Goal: Information Seeking & Learning: Check status

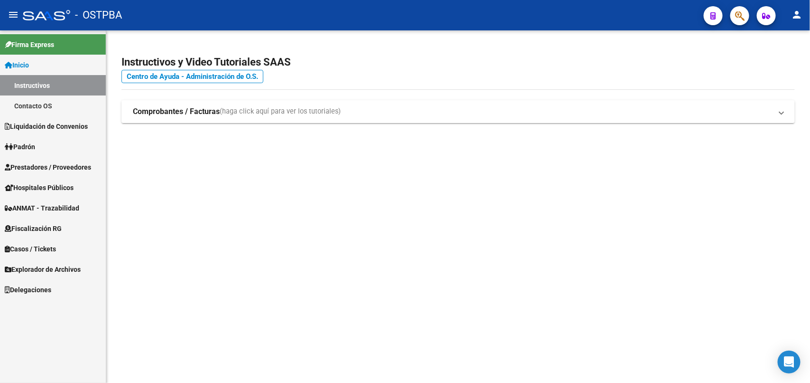
click at [31, 152] on link "Padrón" at bounding box center [53, 146] width 106 height 20
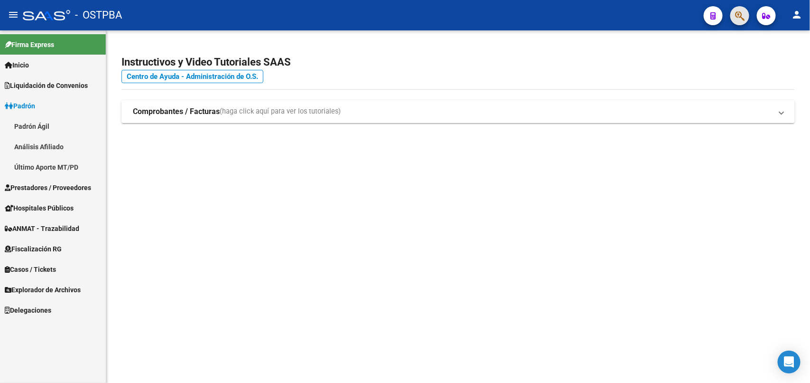
click at [734, 12] on button "button" at bounding box center [740, 15] width 19 height 19
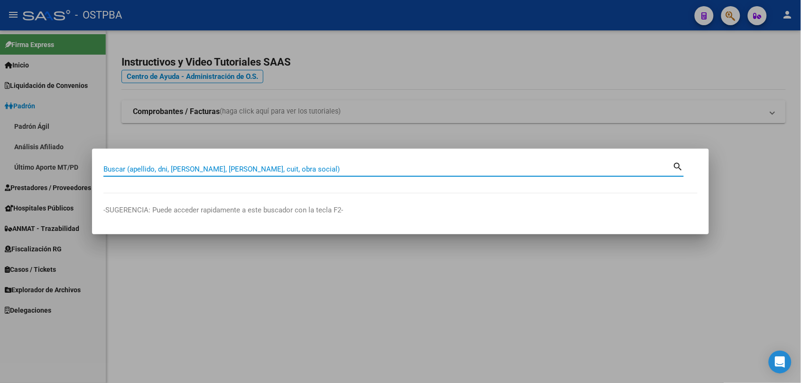
click at [400, 169] on input "Buscar (apellido, dni, cuil, nro traspaso, cuit, obra social)" at bounding box center [388, 169] width 570 height 9
paste input "27327713073"
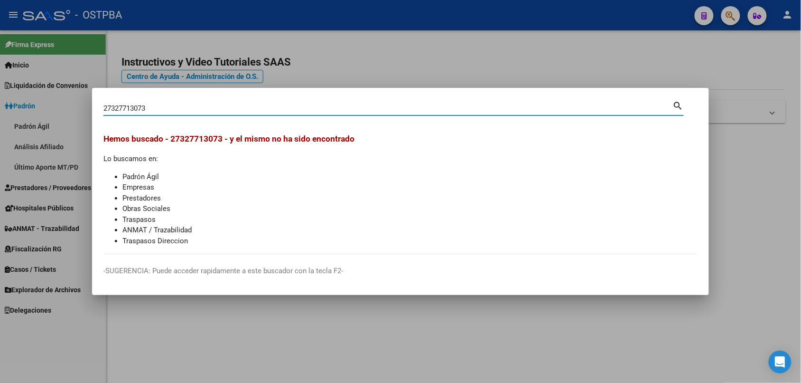
click at [512, 108] on input "27327713073" at bounding box center [388, 108] width 570 height 9
paste input "252881277"
click at [273, 109] on input "27252881277" at bounding box center [388, 108] width 570 height 9
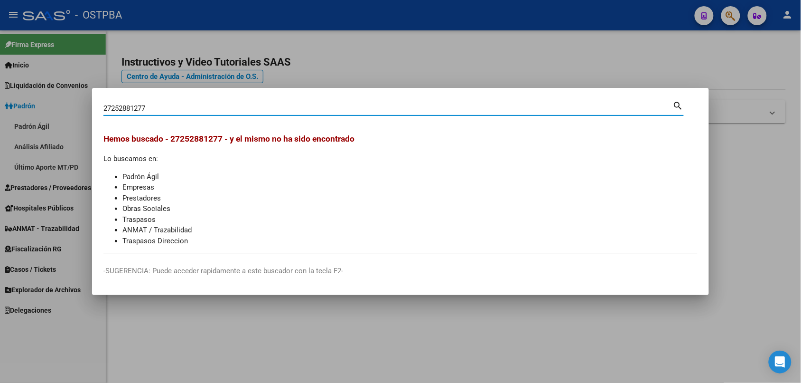
click at [273, 109] on input "27252881277" at bounding box center [388, 108] width 570 height 9
paste input "0929779674"
click at [227, 105] on input "20929779674" at bounding box center [388, 108] width 570 height 9
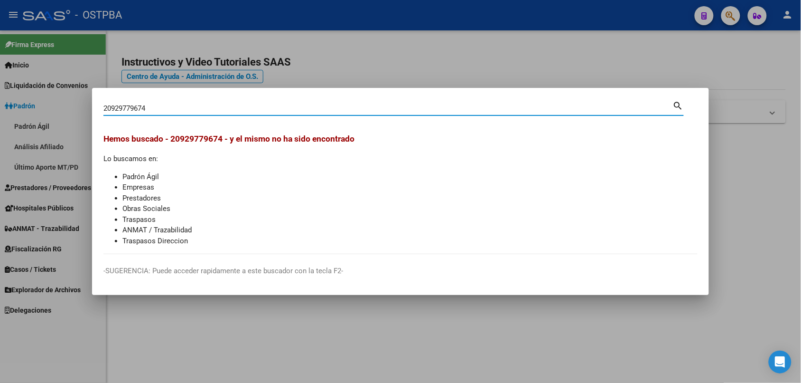
paste input "7188108526"
click at [234, 104] on input "27188108526" at bounding box center [388, 108] width 570 height 9
paste input "3453097544"
type input "23453097544"
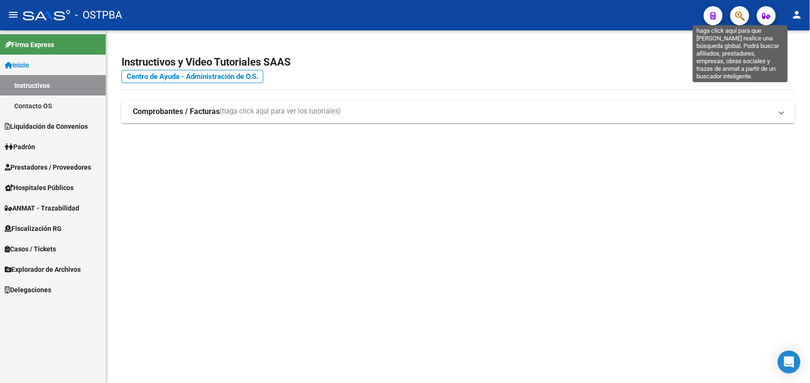
click at [744, 20] on icon "button" at bounding box center [739, 15] width 9 height 11
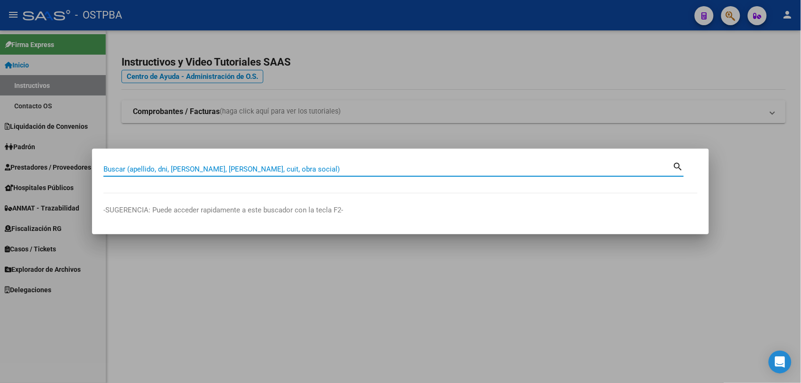
click at [316, 169] on input "Buscar (apellido, dni, cuil, nro traspaso, cuit, obra social)" at bounding box center [388, 169] width 570 height 9
paste input "27400137264"
type input "27400137264"
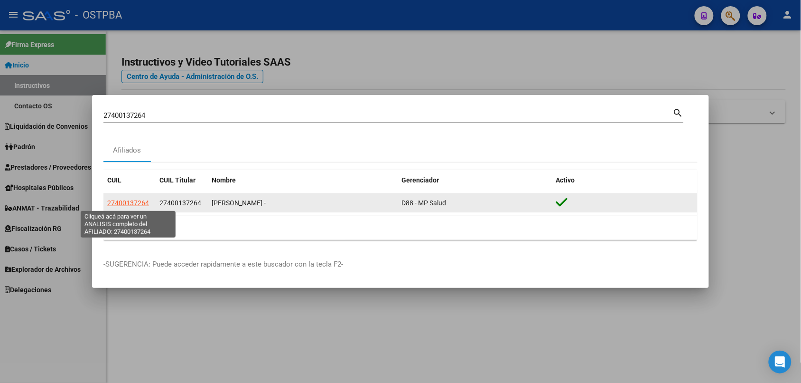
click at [143, 202] on span "27400137264" at bounding box center [128, 203] width 42 height 8
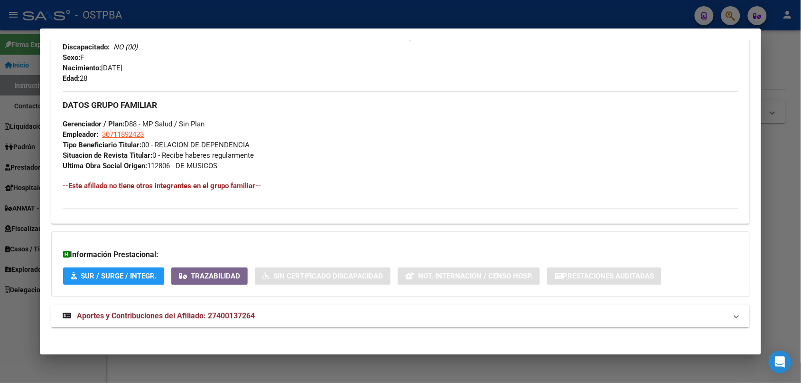
scroll to position [409, 0]
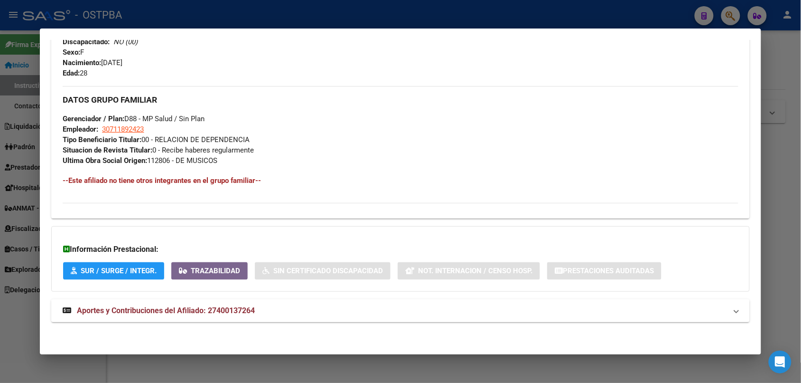
click at [138, 306] on span "Aportes y Contribuciones del Afiliado: 27400137264" at bounding box center [166, 310] width 178 height 9
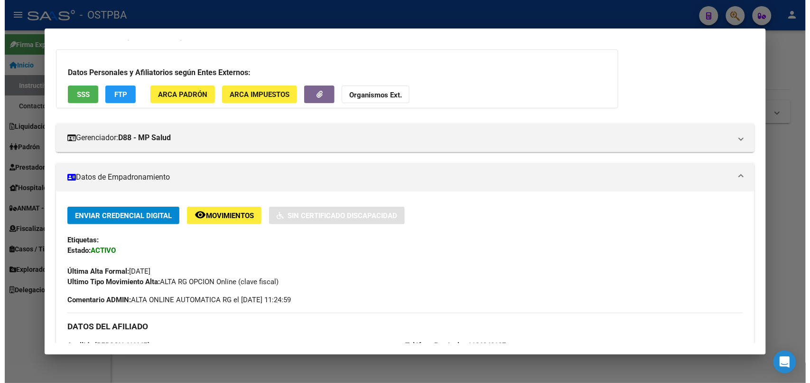
scroll to position [30, 0]
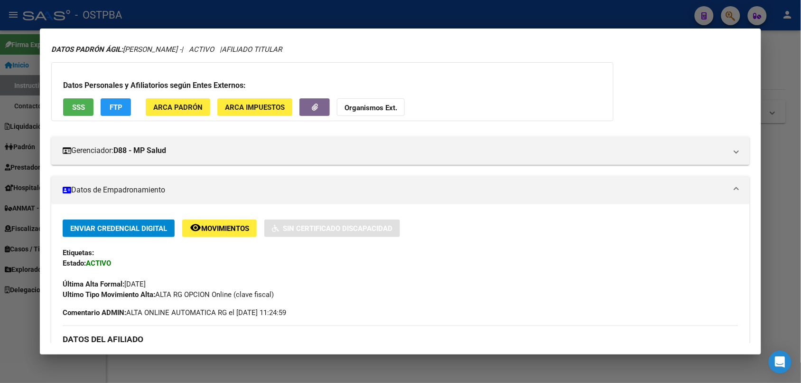
click at [305, 18] on div at bounding box center [400, 191] width 801 height 383
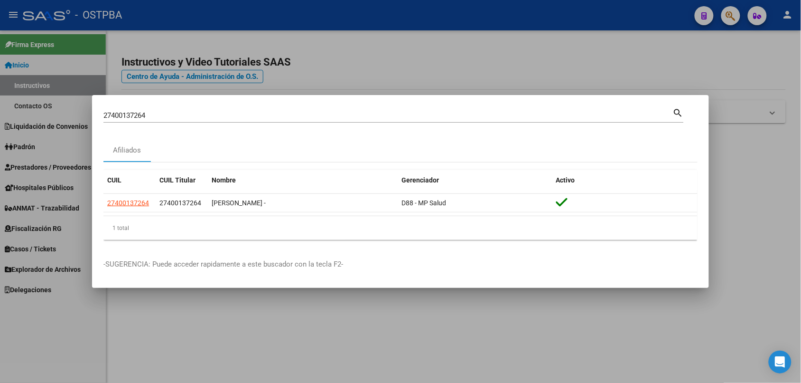
click at [305, 18] on div at bounding box center [400, 191] width 801 height 383
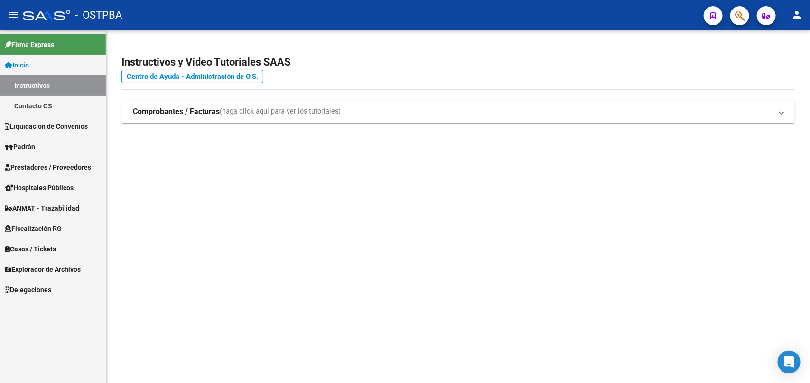
click at [47, 227] on span "Fiscalización RG" at bounding box center [33, 228] width 57 height 10
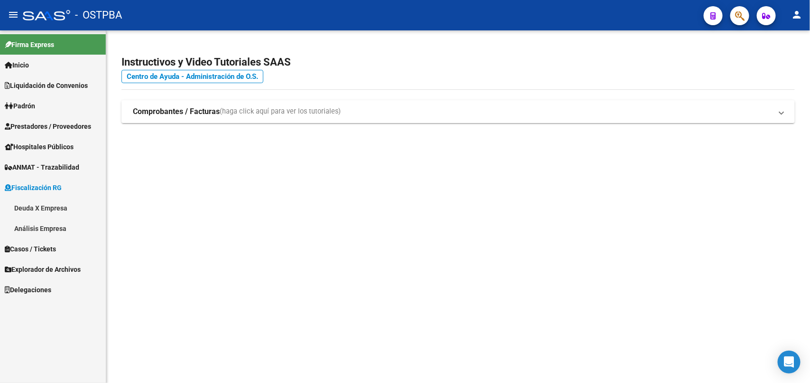
click at [48, 211] on link "Deuda X Empresa" at bounding box center [53, 207] width 106 height 20
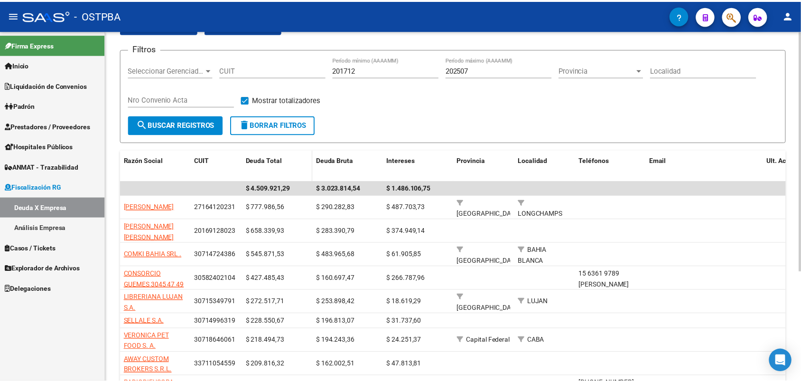
scroll to position [55, 0]
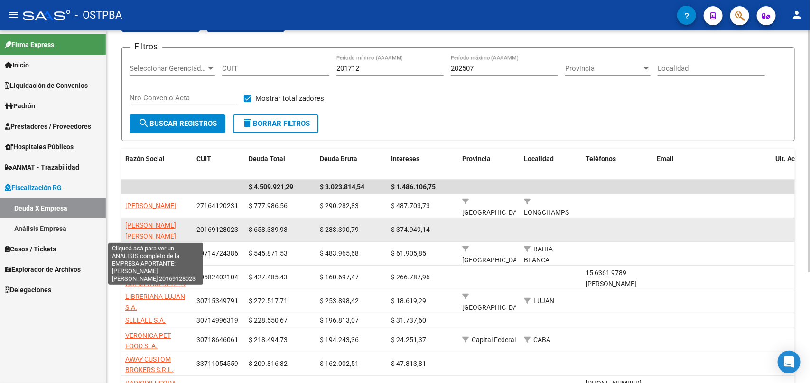
click at [167, 223] on span "MALMSTEN SERGIO FABIAN" at bounding box center [150, 230] width 51 height 19
type textarea "20169128023"
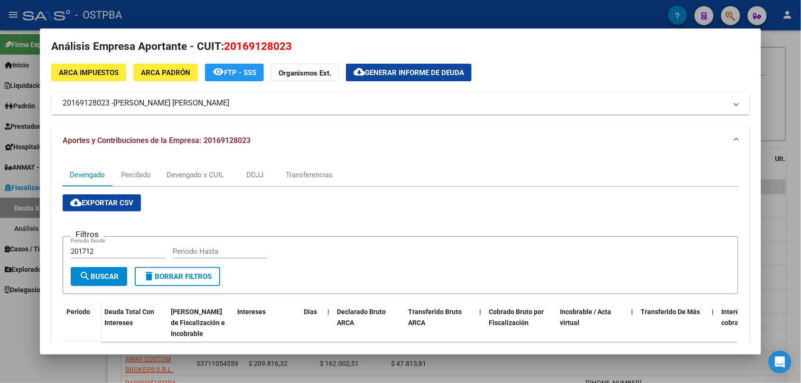
scroll to position [0, 0]
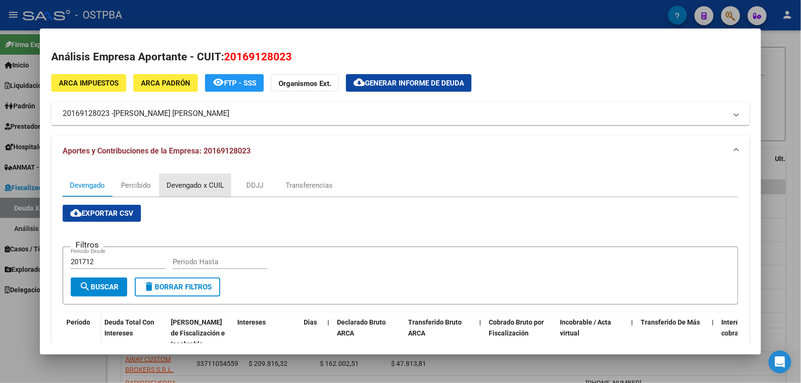
click at [191, 180] on div "Devengado x CUIL" at bounding box center [195, 185] width 57 height 10
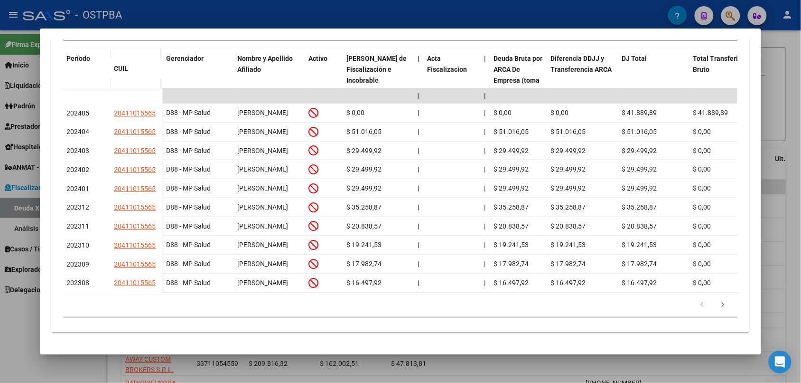
scroll to position [276, 0]
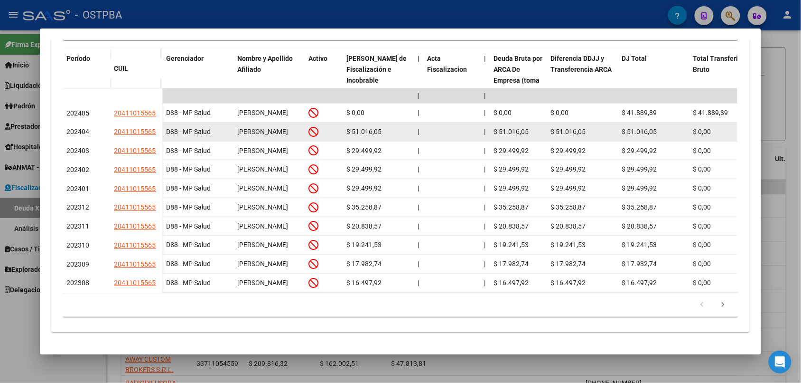
drag, startPoint x: 107, startPoint y: 127, endPoint x: 157, endPoint y: 126, distance: 49.4
click at [157, 126] on datatable-body-cell "20411015565" at bounding box center [136, 131] width 52 height 19
copy span "20411015565"
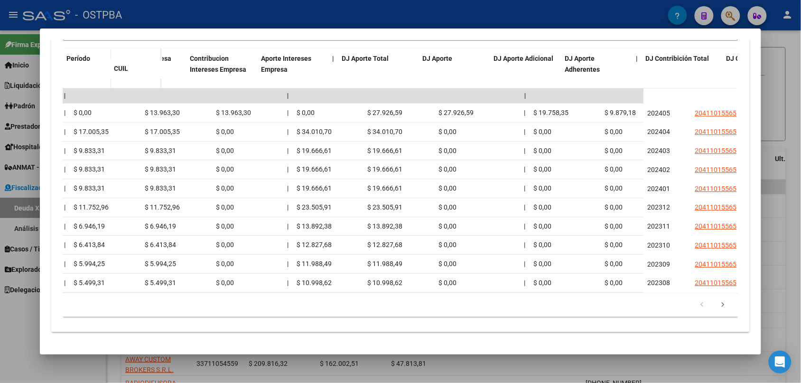
scroll to position [0, 1435]
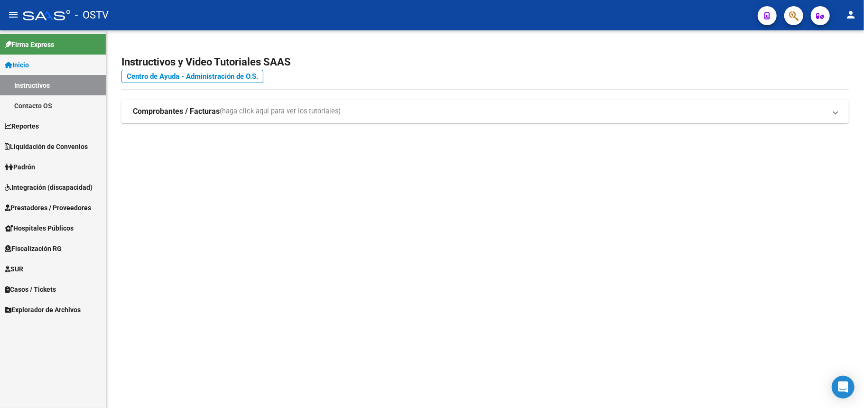
click at [50, 247] on span "Fiscalización RG" at bounding box center [33, 249] width 57 height 10
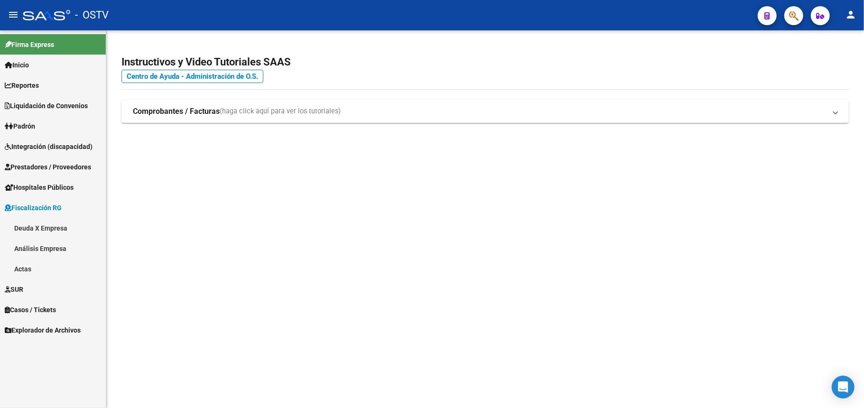
click at [45, 218] on link "Deuda X Empresa" at bounding box center [53, 228] width 106 height 20
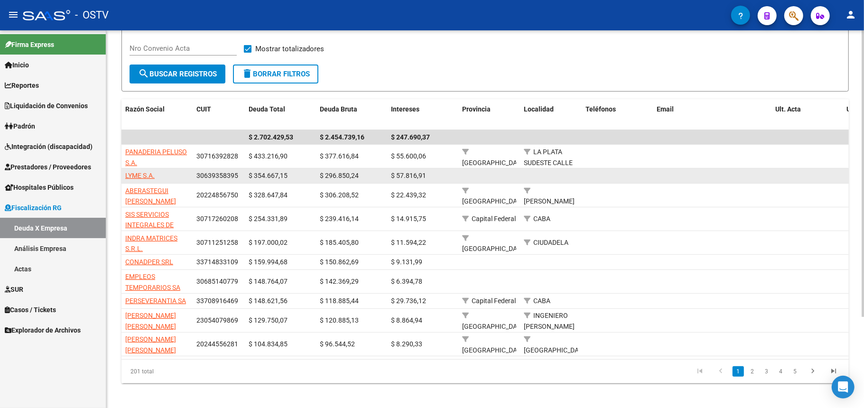
scroll to position [105, 0]
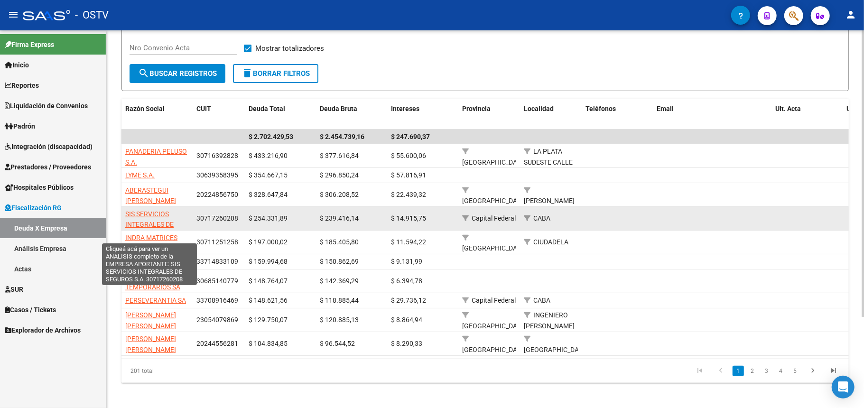
click at [146, 214] on span "SIS SERVICIOS INTEGRALES DE SEGUROS S.A." at bounding box center [149, 224] width 48 height 29
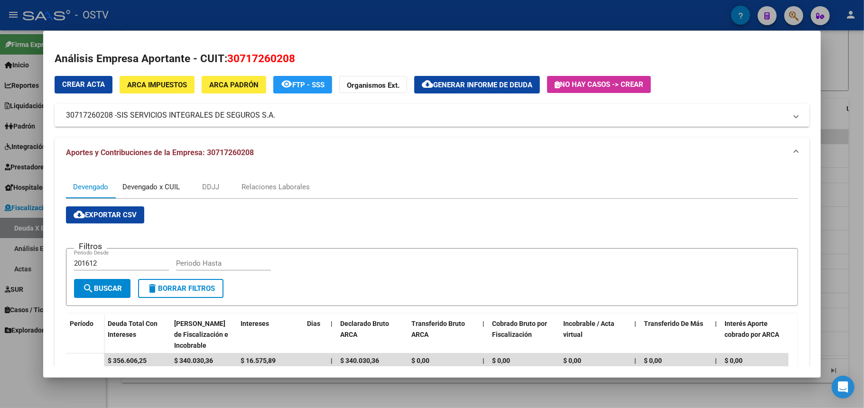
click at [162, 184] on div "Devengado x CUIL" at bounding box center [150, 187] width 57 height 10
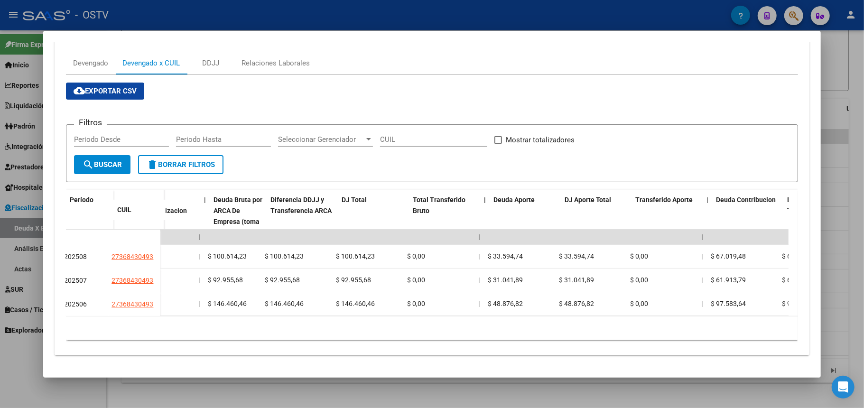
scroll to position [0, 0]
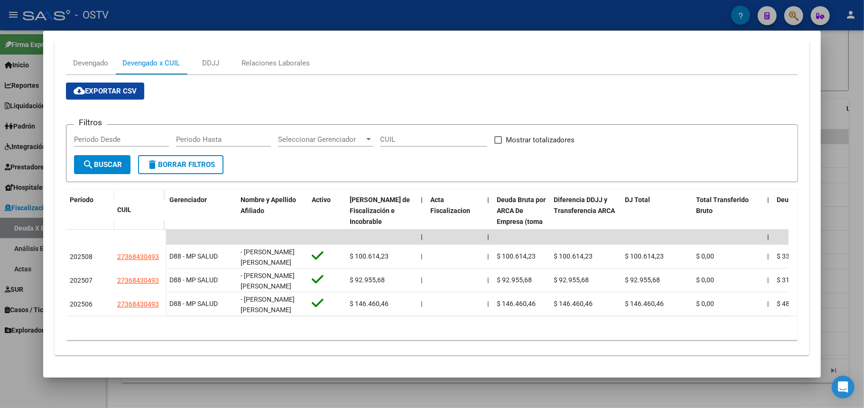
click at [454, 17] on div at bounding box center [432, 204] width 864 height 408
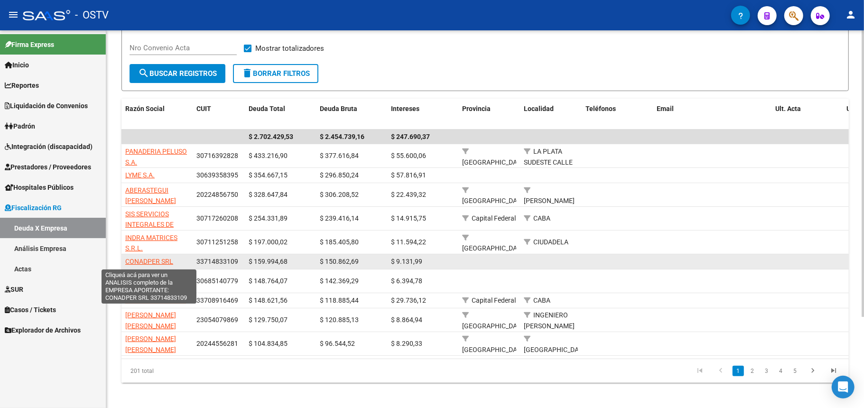
click at [152, 259] on span "CONADPER SRL" at bounding box center [149, 262] width 48 height 8
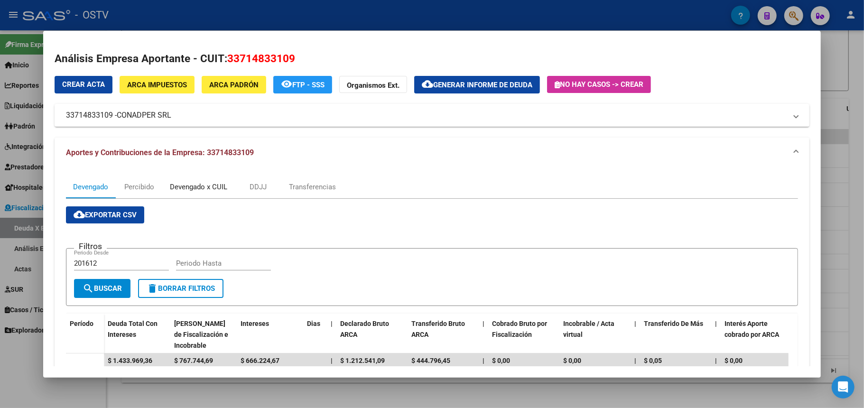
click at [177, 184] on div "Devengado x CUIL" at bounding box center [198, 187] width 57 height 10
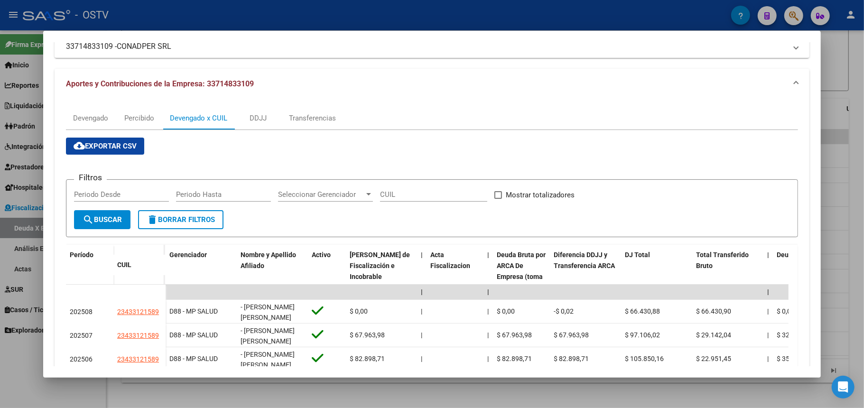
scroll to position [133, 0]
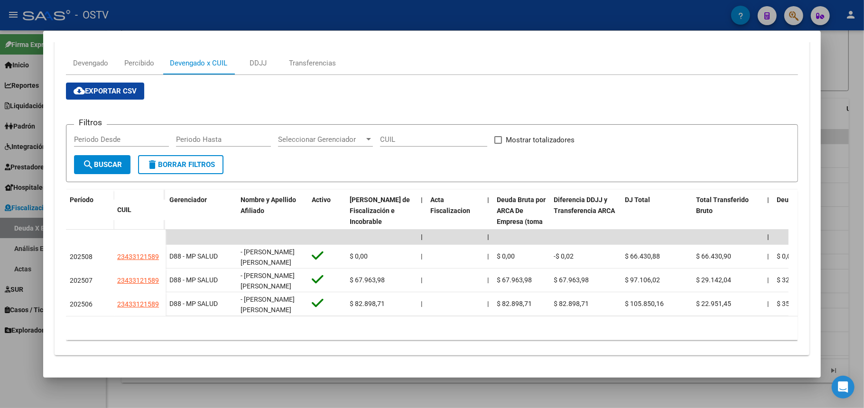
click at [201, 10] on div at bounding box center [432, 204] width 864 height 408
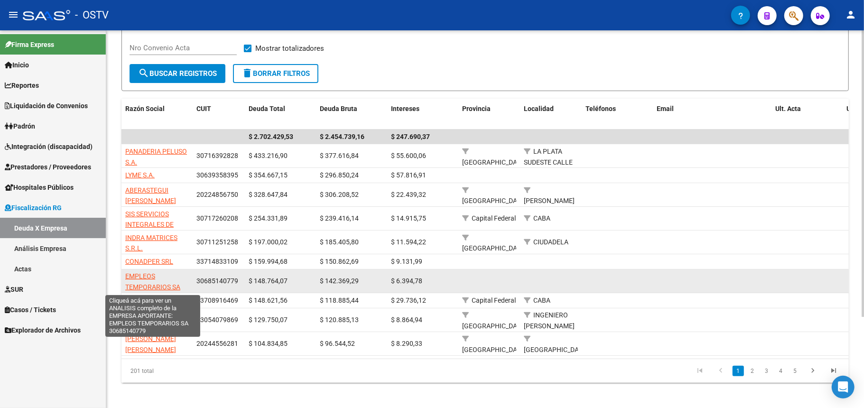
click at [144, 284] on span "EMPLEOS TEMPORARIOS SA" at bounding box center [152, 281] width 55 height 19
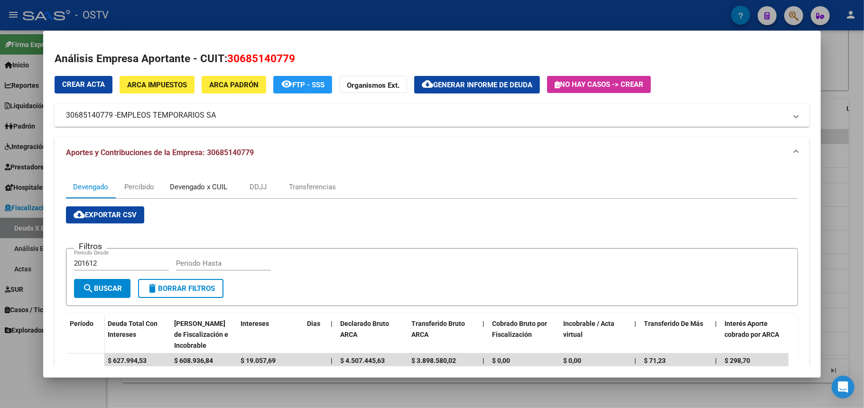
click at [192, 185] on div "Devengado x CUIL" at bounding box center [198, 187] width 57 height 10
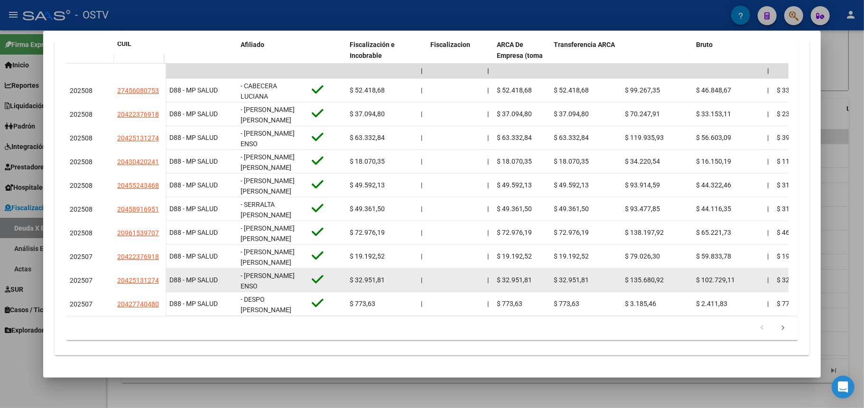
scroll to position [1, 0]
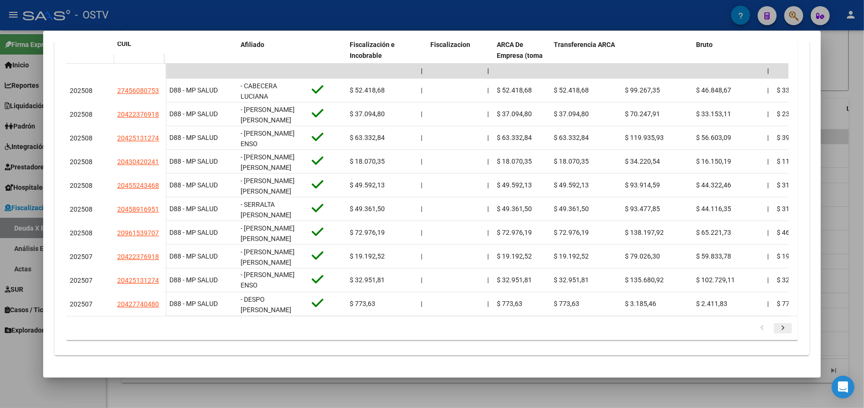
click at [777, 326] on icon "go to next page" at bounding box center [783, 329] width 12 height 11
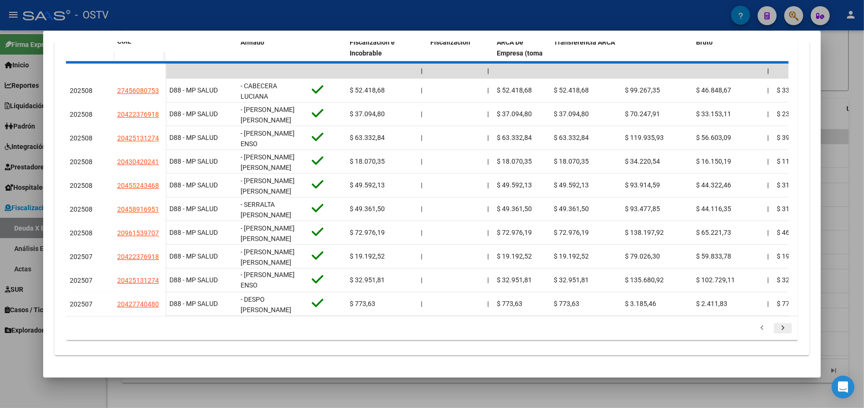
scroll to position [299, 0]
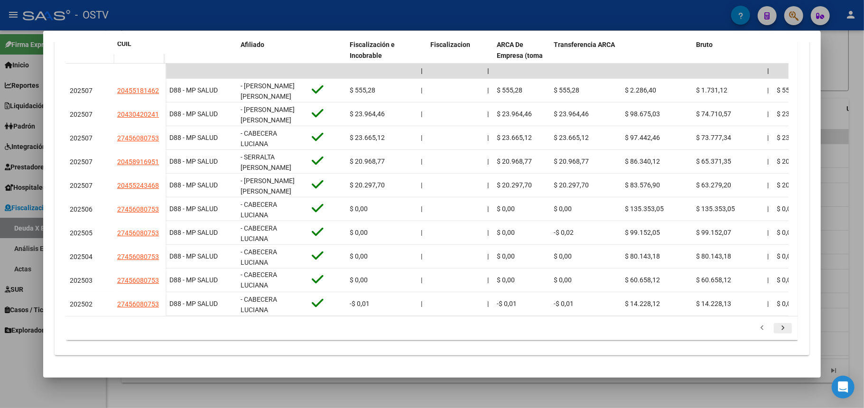
click at [777, 326] on icon "go to next page" at bounding box center [783, 329] width 12 height 11
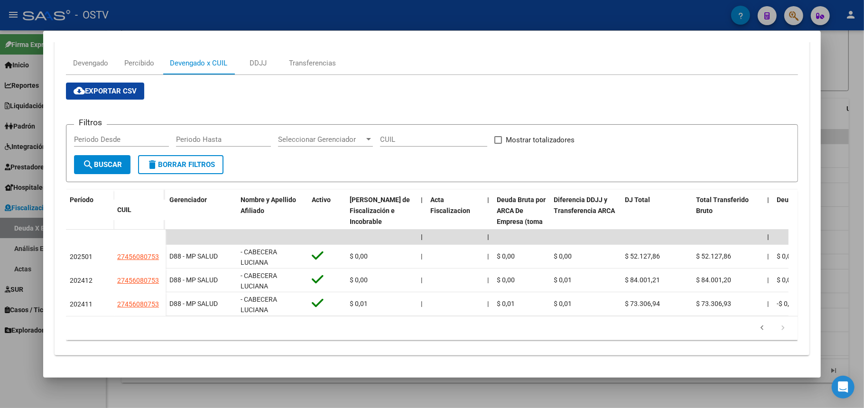
scroll to position [133, 0]
click at [777, 326] on icon "go to next page" at bounding box center [783, 329] width 12 height 11
click at [428, 13] on div at bounding box center [432, 204] width 864 height 408
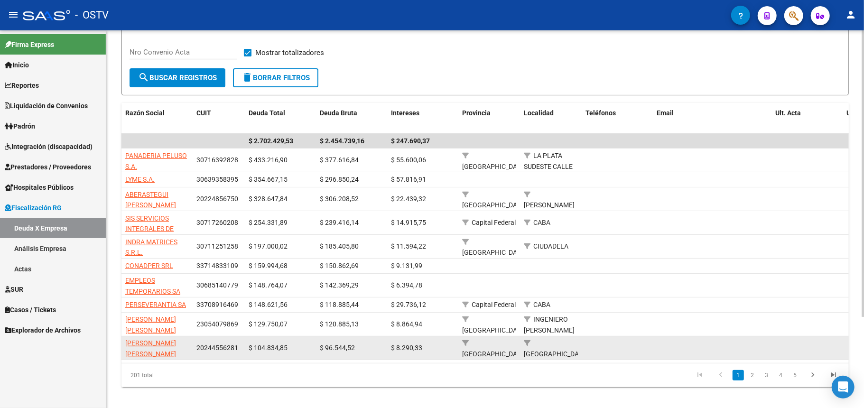
scroll to position [103, 0]
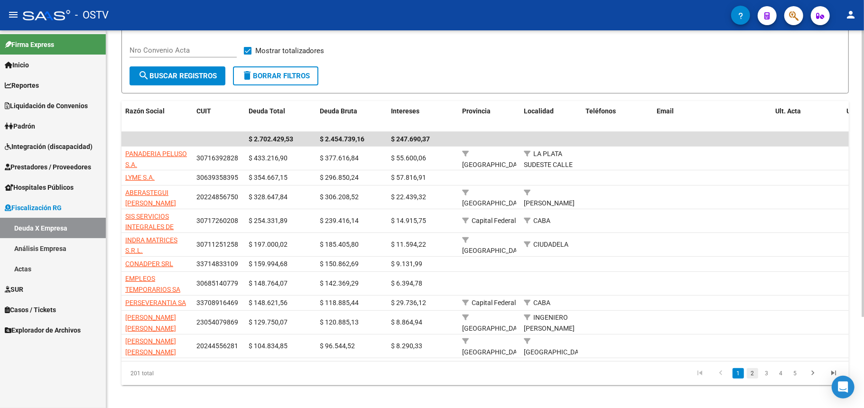
click at [754, 379] on link "2" at bounding box center [752, 373] width 11 height 10
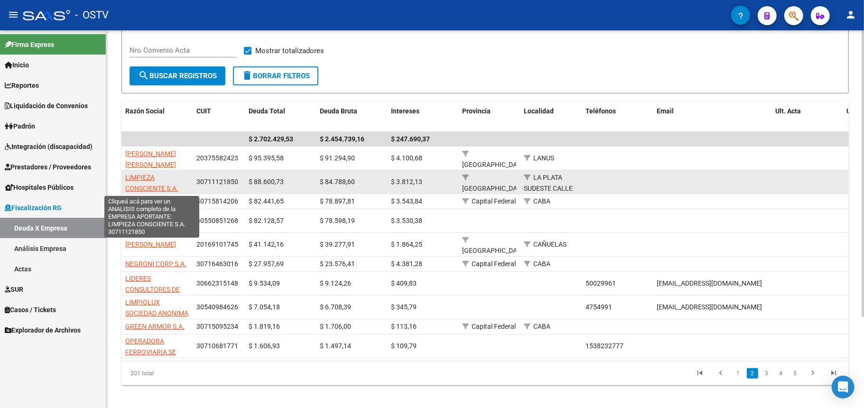
click at [159, 189] on span "LIMPIEZA CONSCIENTE S.A." at bounding box center [151, 183] width 53 height 19
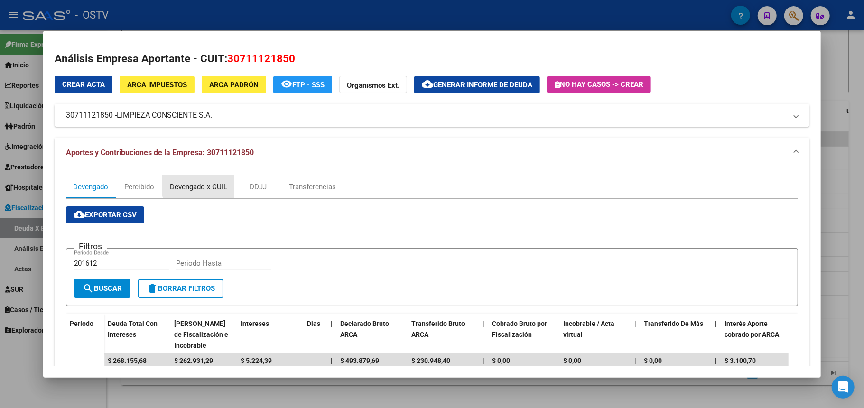
click at [202, 185] on div "Devengado x CUIL" at bounding box center [198, 187] width 57 height 10
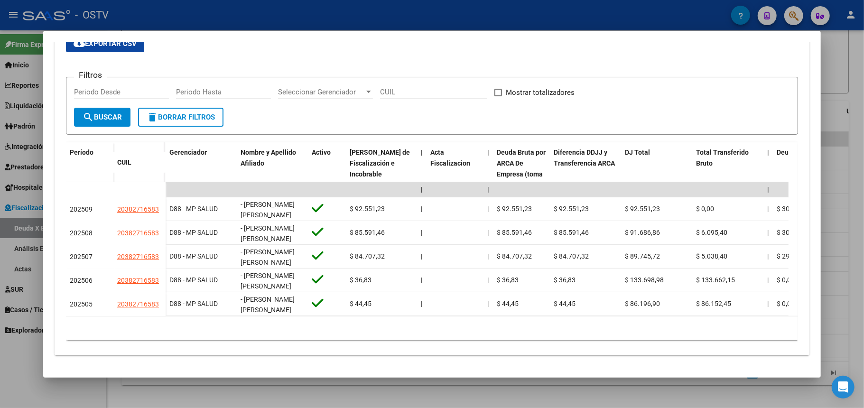
scroll to position [181, 0]
click at [250, 19] on div at bounding box center [432, 204] width 864 height 408
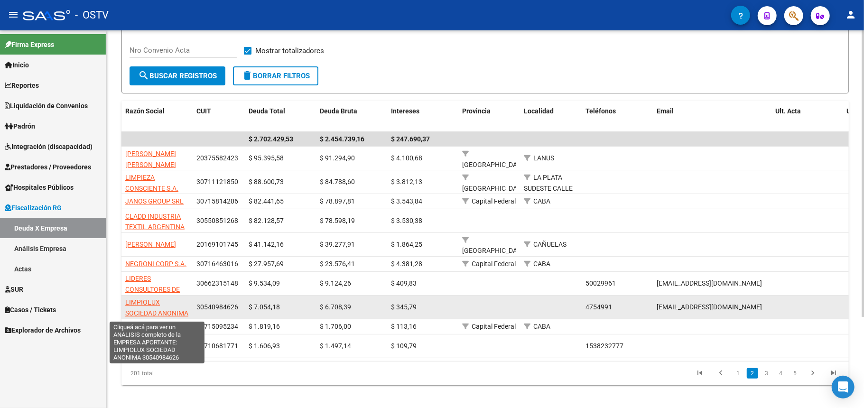
click at [141, 304] on span "LIMPIOLUX SOCIEDAD ANONIMA" at bounding box center [156, 308] width 63 height 19
type textarea "30540984626"
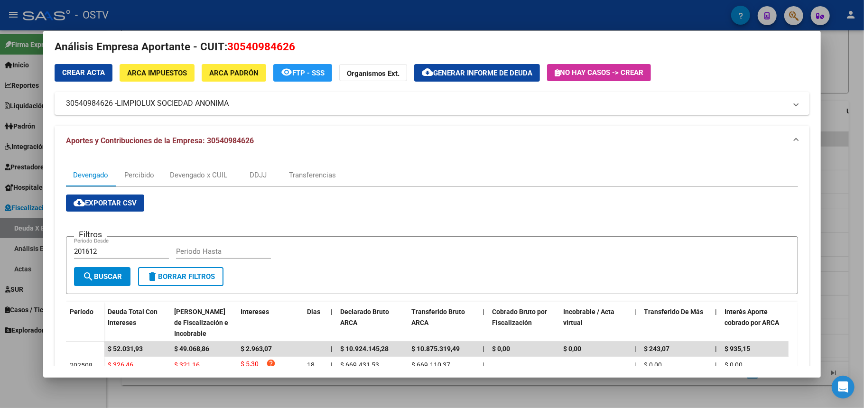
scroll to position [0, 0]
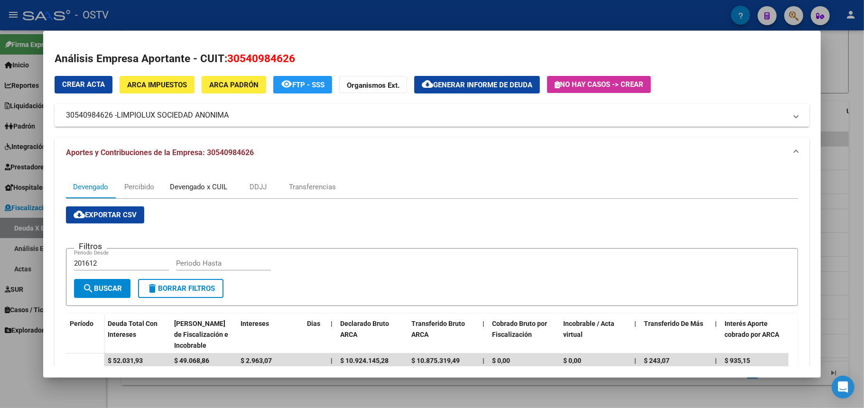
click at [213, 192] on div "Devengado x CUIL" at bounding box center [199, 187] width 72 height 23
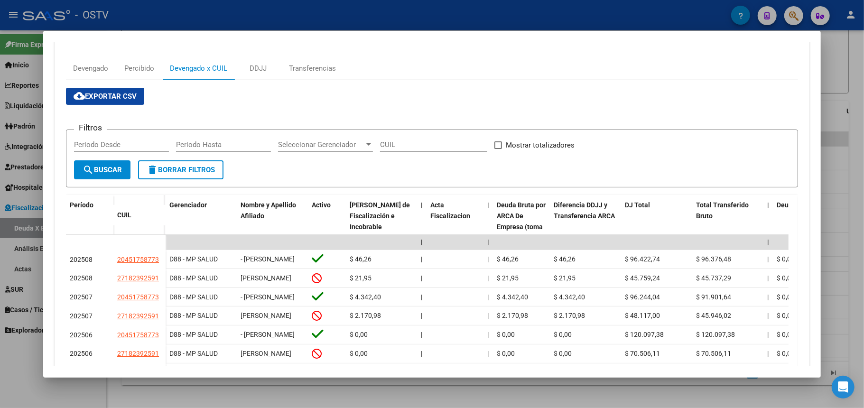
scroll to position [114, 0]
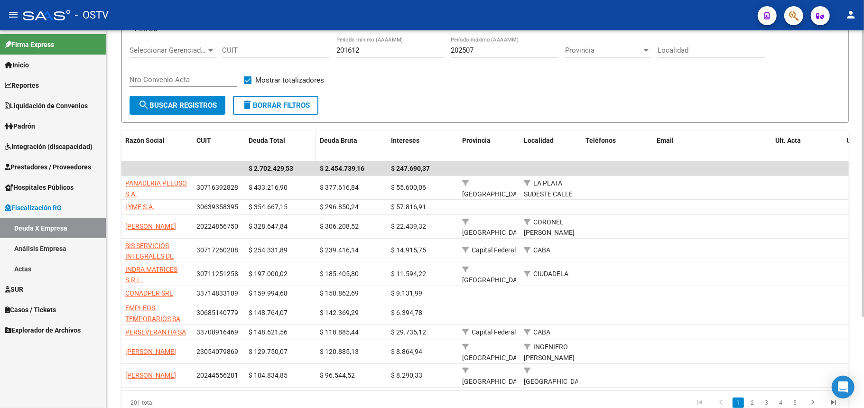
scroll to position [81, 0]
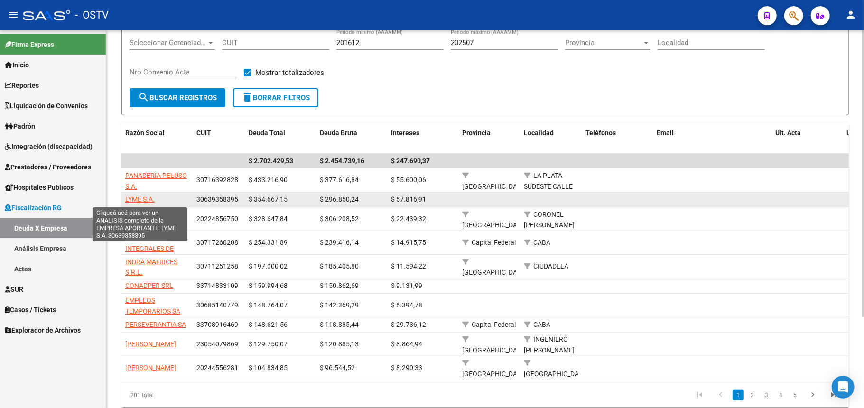
click at [152, 198] on span "LYME S.A." at bounding box center [139, 200] width 29 height 8
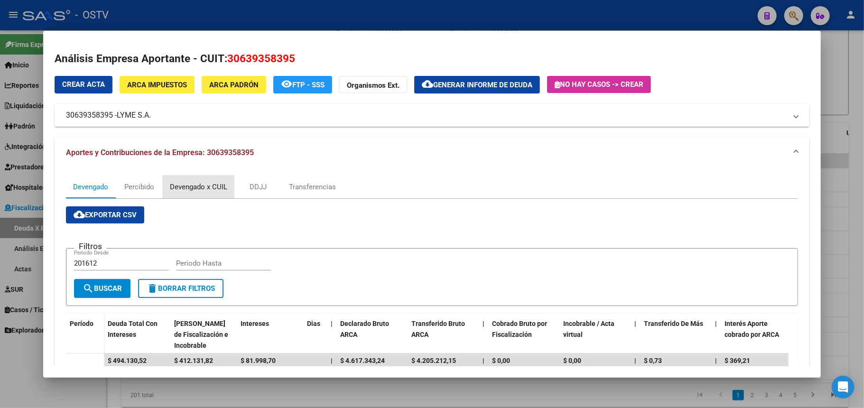
click at [183, 183] on div "Devengado x CUIL" at bounding box center [198, 187] width 57 height 10
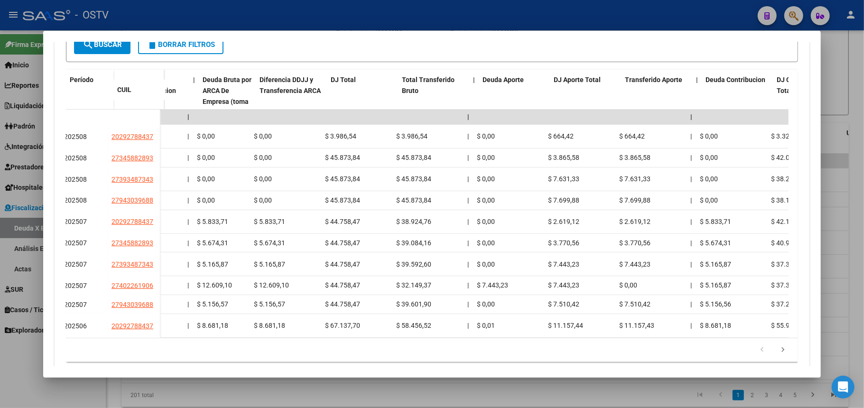
scroll to position [0, 0]
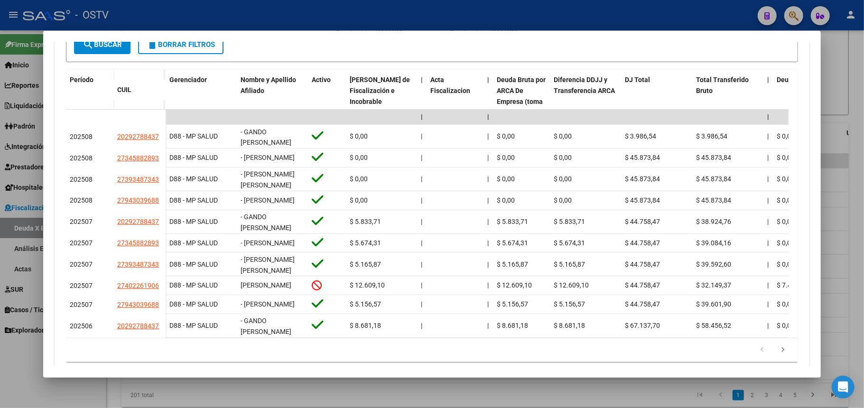
click at [11, 340] on div at bounding box center [432, 204] width 864 height 408
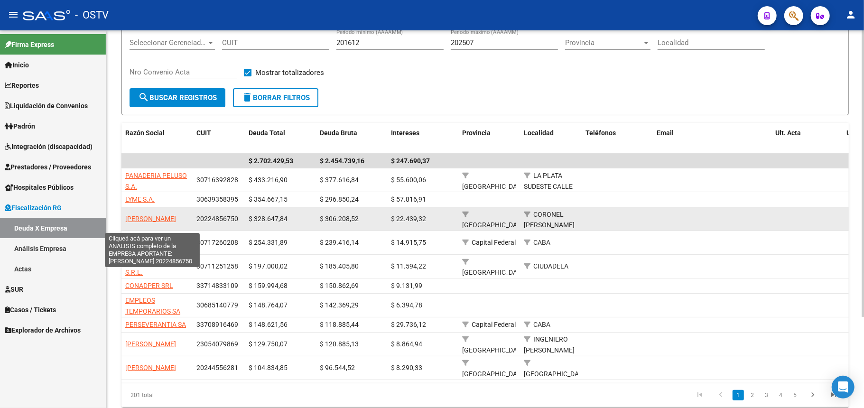
click at [153, 216] on span "[PERSON_NAME]" at bounding box center [150, 219] width 51 height 8
type textarea "20224856750"
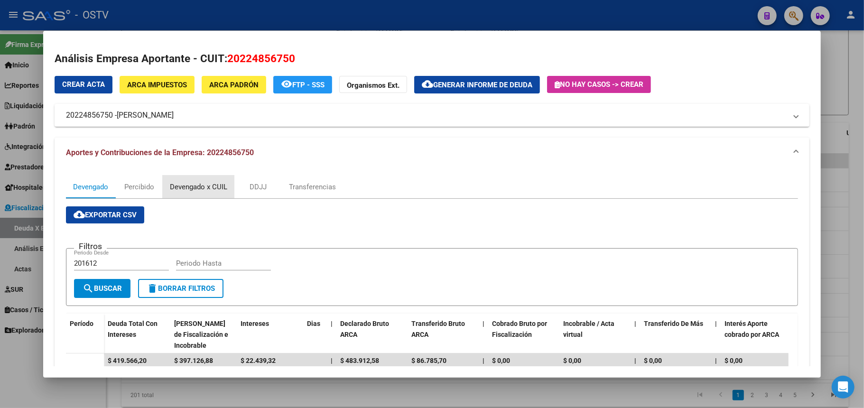
click at [181, 182] on div "Devengado x CUIL" at bounding box center [198, 187] width 57 height 10
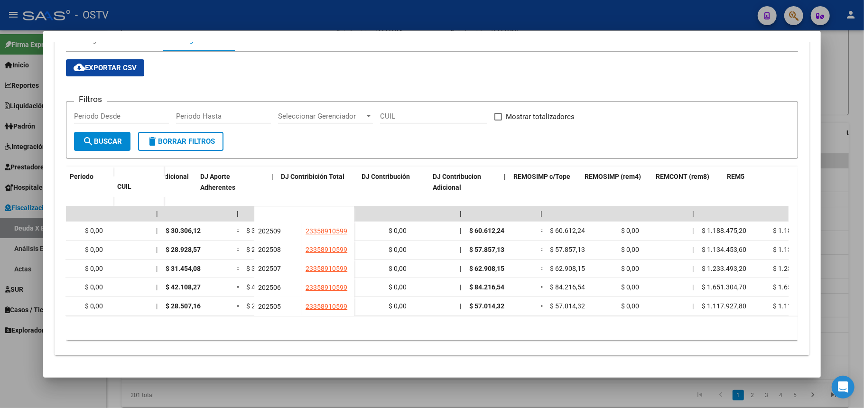
scroll to position [0, 1750]
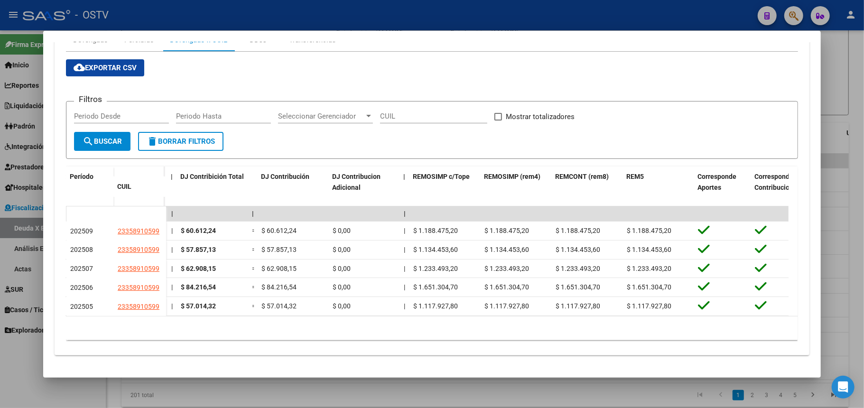
click at [844, 96] on div at bounding box center [432, 204] width 864 height 408
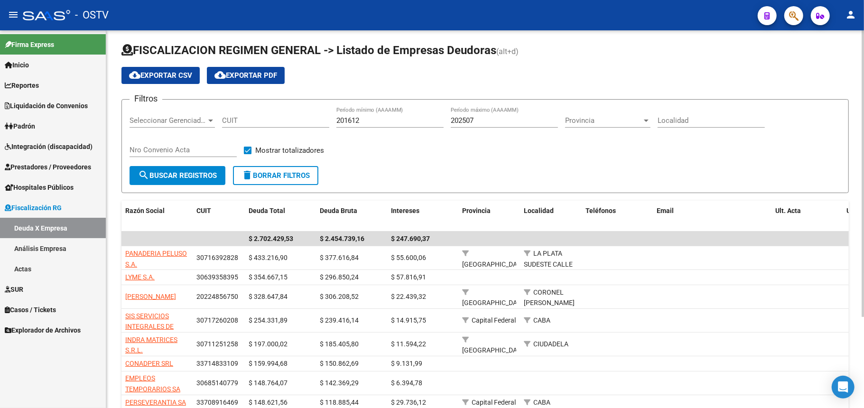
scroll to position [0, 0]
